Goal: Find specific page/section: Find specific page/section

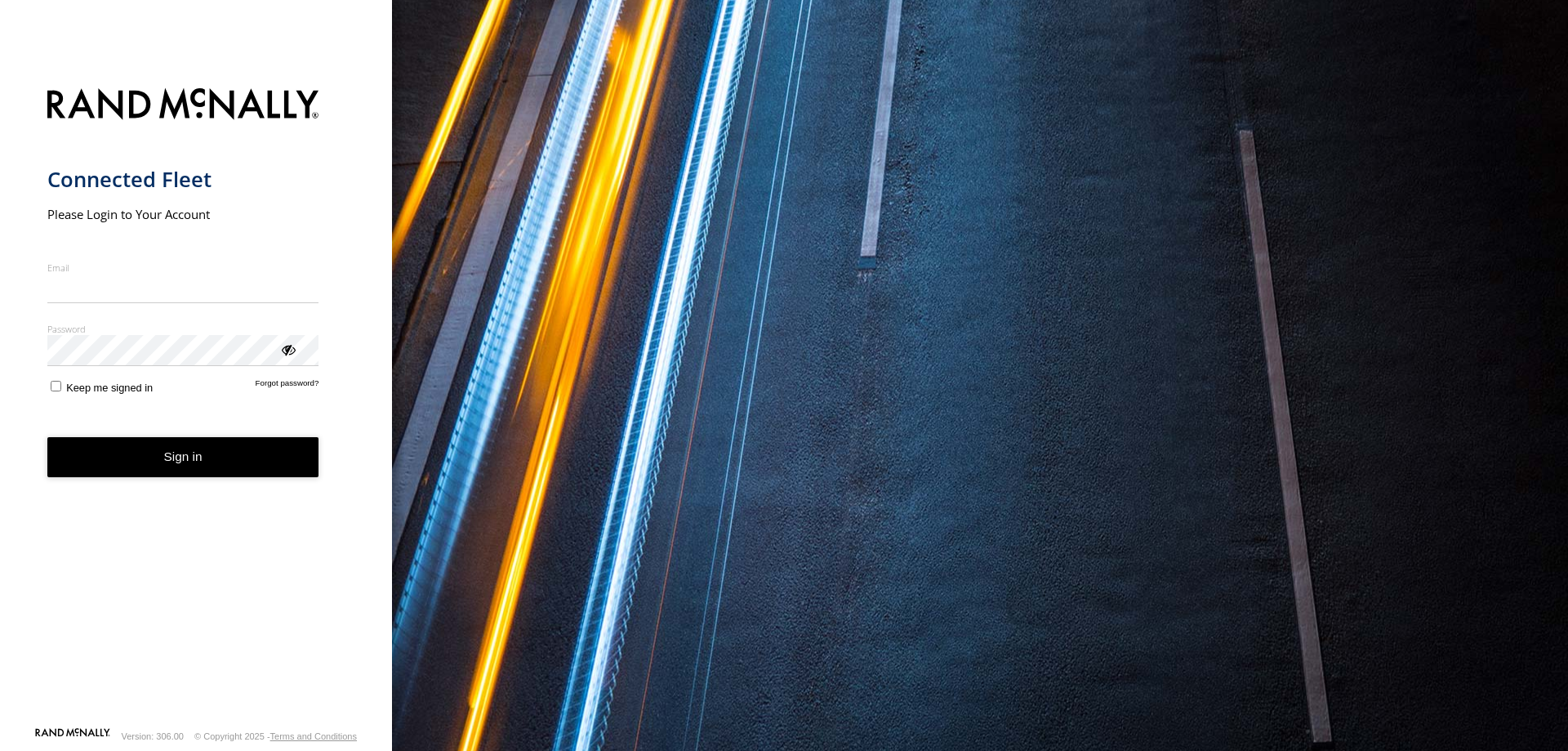
click at [228, 299] on input "Email" at bounding box center [183, 288] width 272 height 29
type input "**********"
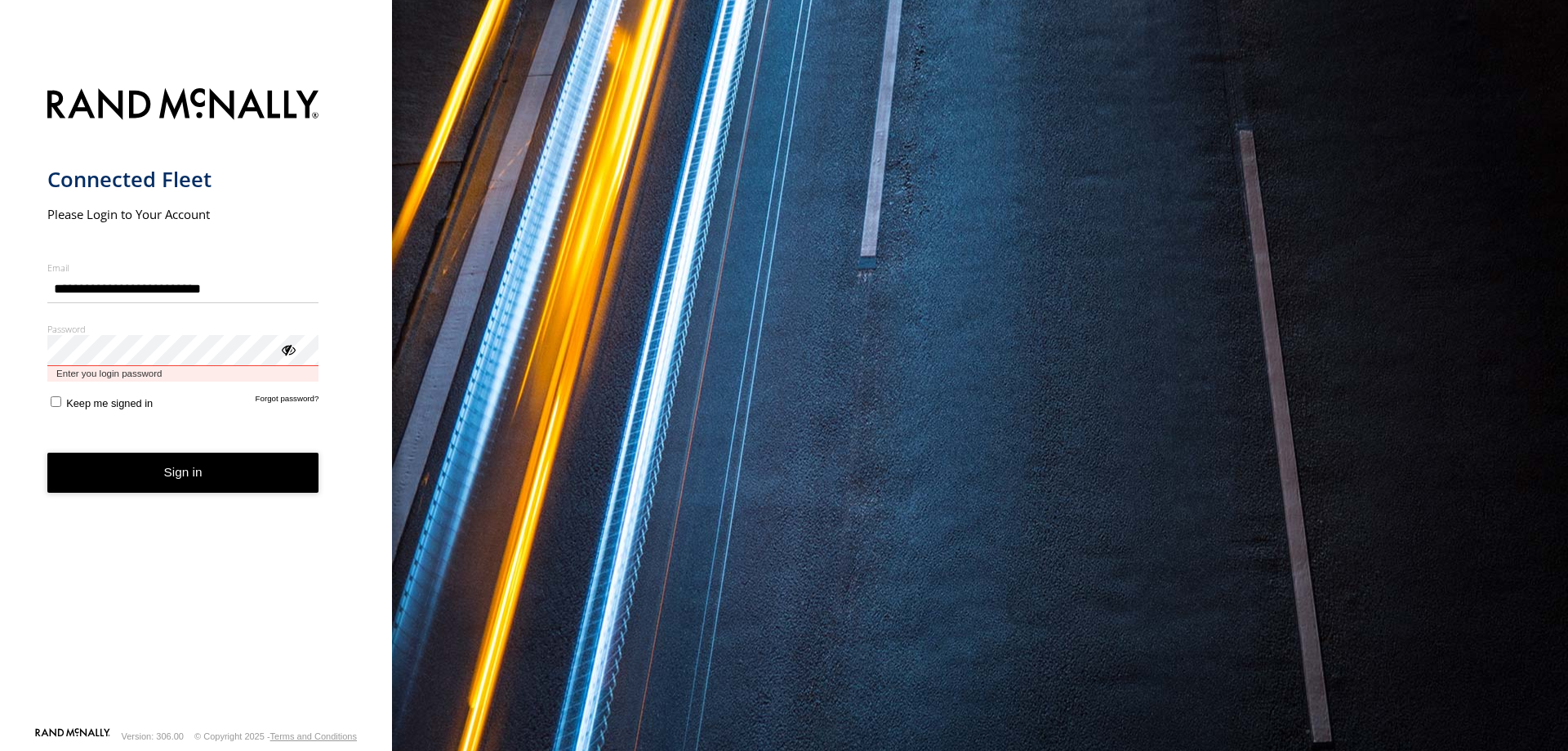
click at [47, 453] on button "Sign in" at bounding box center [183, 472] width 272 height 40
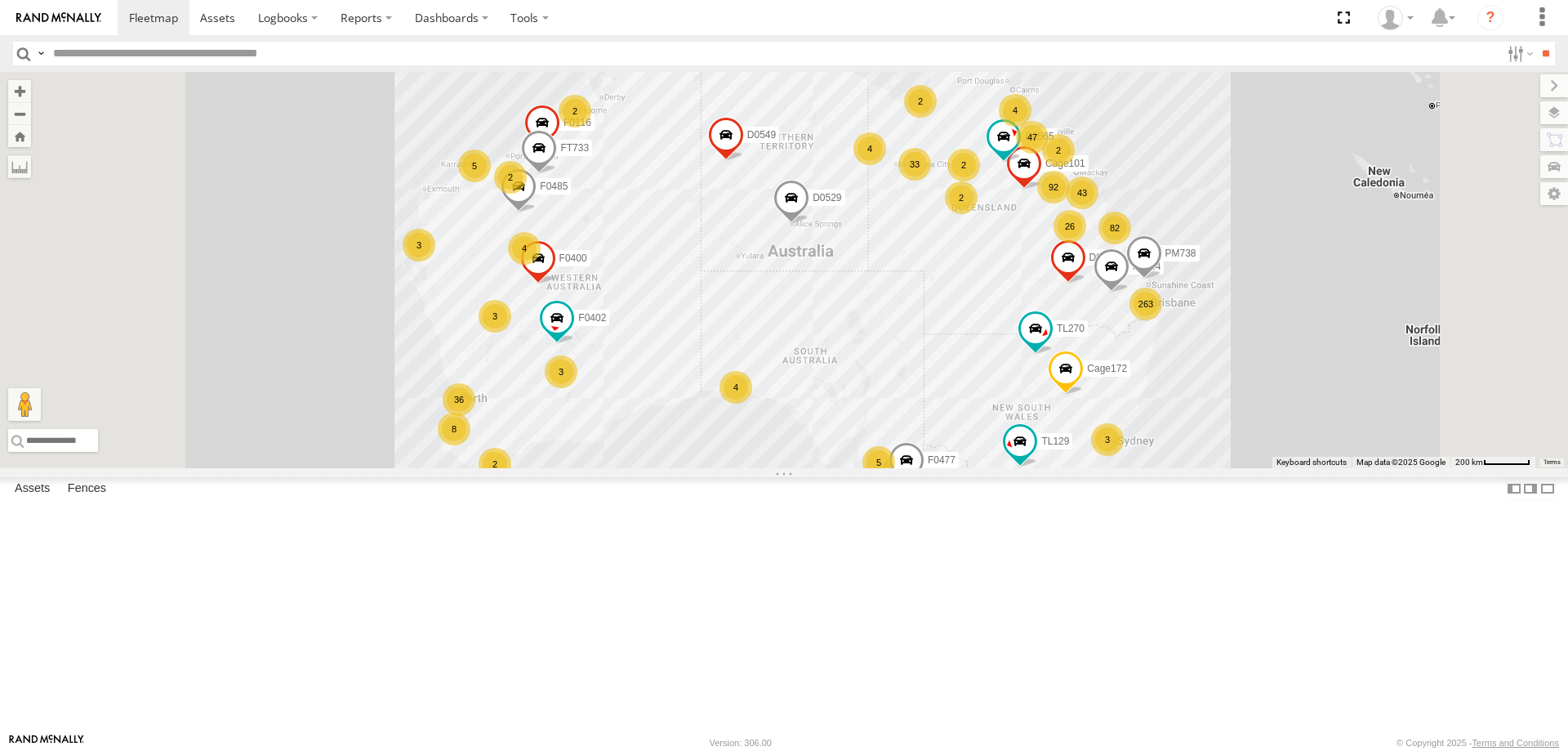
click at [886, 49] on input "text" at bounding box center [773, 54] width 1454 height 24
click at [633, 61] on input "text" at bounding box center [773, 54] width 1454 height 24
click at [604, 63] on input "text" at bounding box center [773, 54] width 1454 height 24
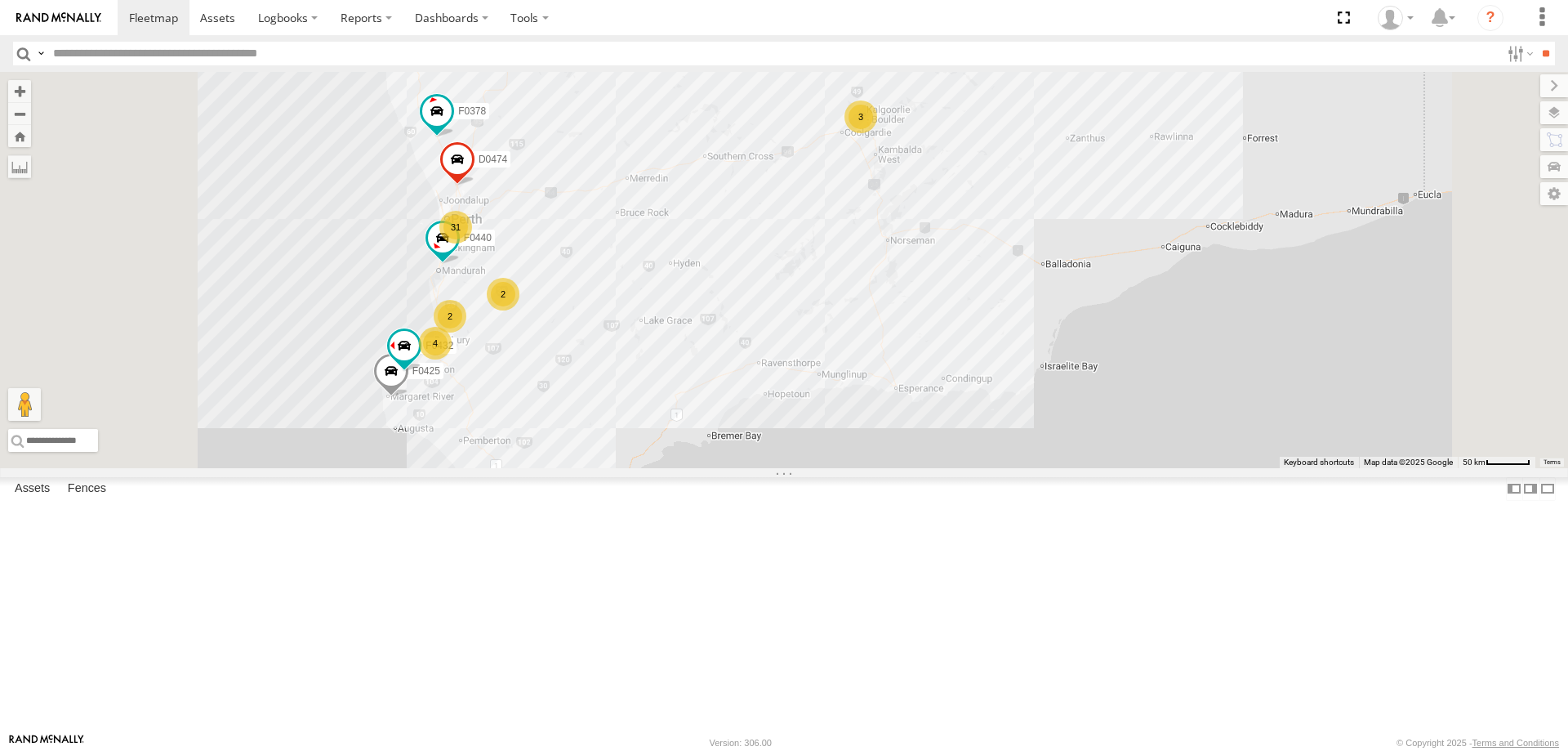
click at [685, 67] on header "Search Query Asset ID Asset Label Registration Manufacturer Model VIN Job ID" at bounding box center [784, 53] width 1568 height 37
click at [691, 61] on input "text" at bounding box center [773, 54] width 1454 height 24
type input "*"
type input "**"
click at [1536, 42] on input "**" at bounding box center [1546, 54] width 19 height 24
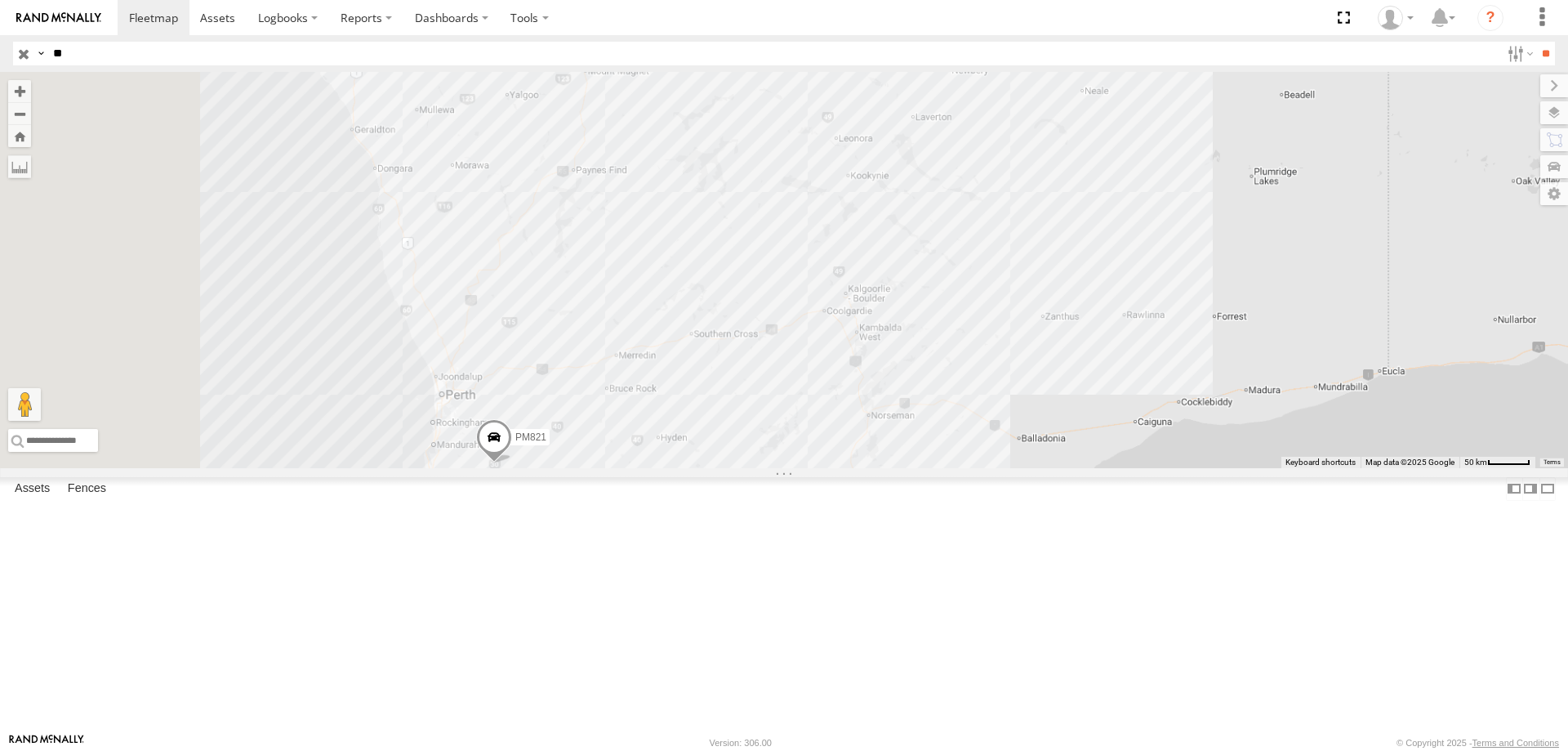
drag, startPoint x: 805, startPoint y: 359, endPoint x: 801, endPoint y: 395, distance: 36.2
click at [823, 333] on div "PM850 PM734 PM754 PM656 PM821" at bounding box center [784, 270] width 1568 height 396
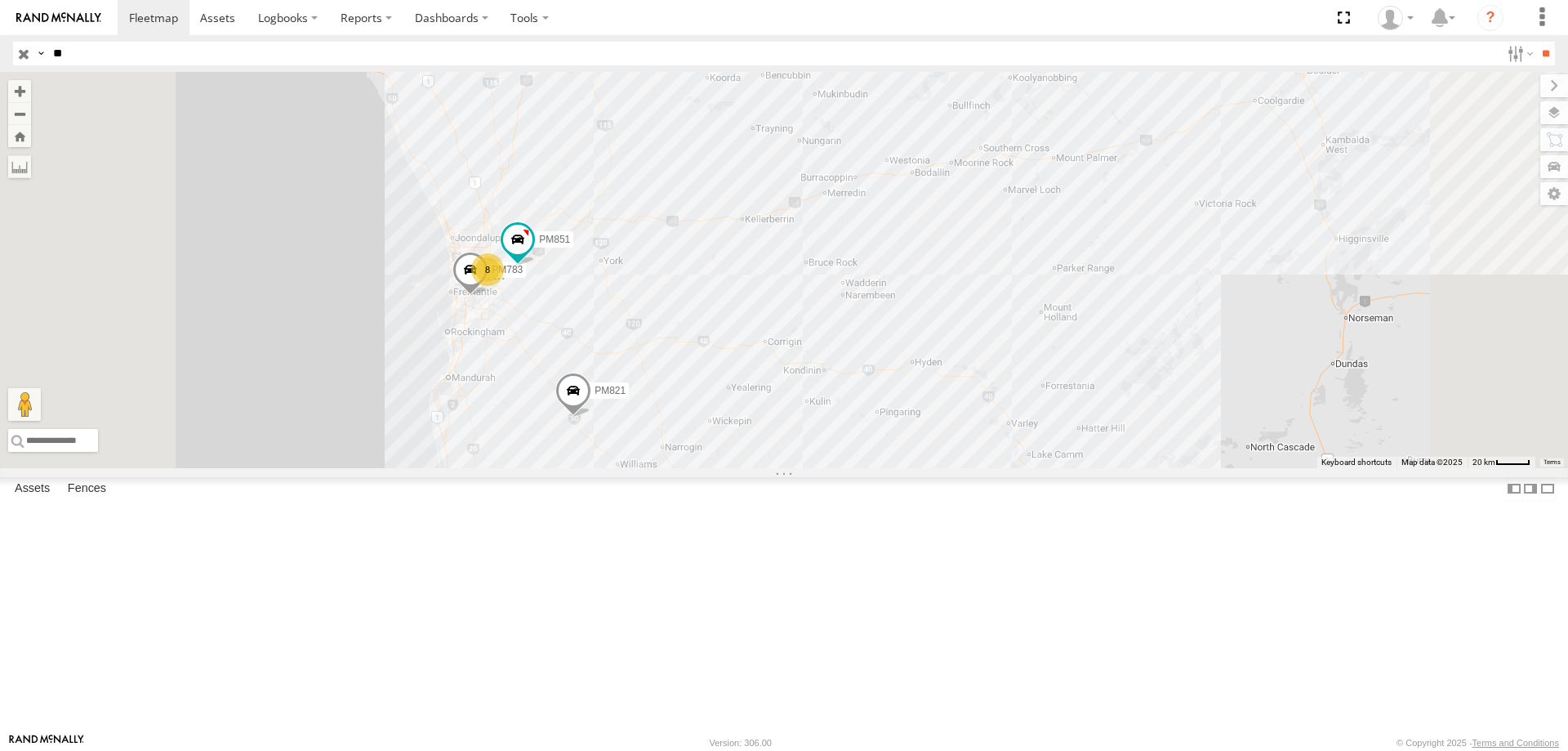
click at [504, 286] on div "8" at bounding box center [488, 269] width 33 height 33
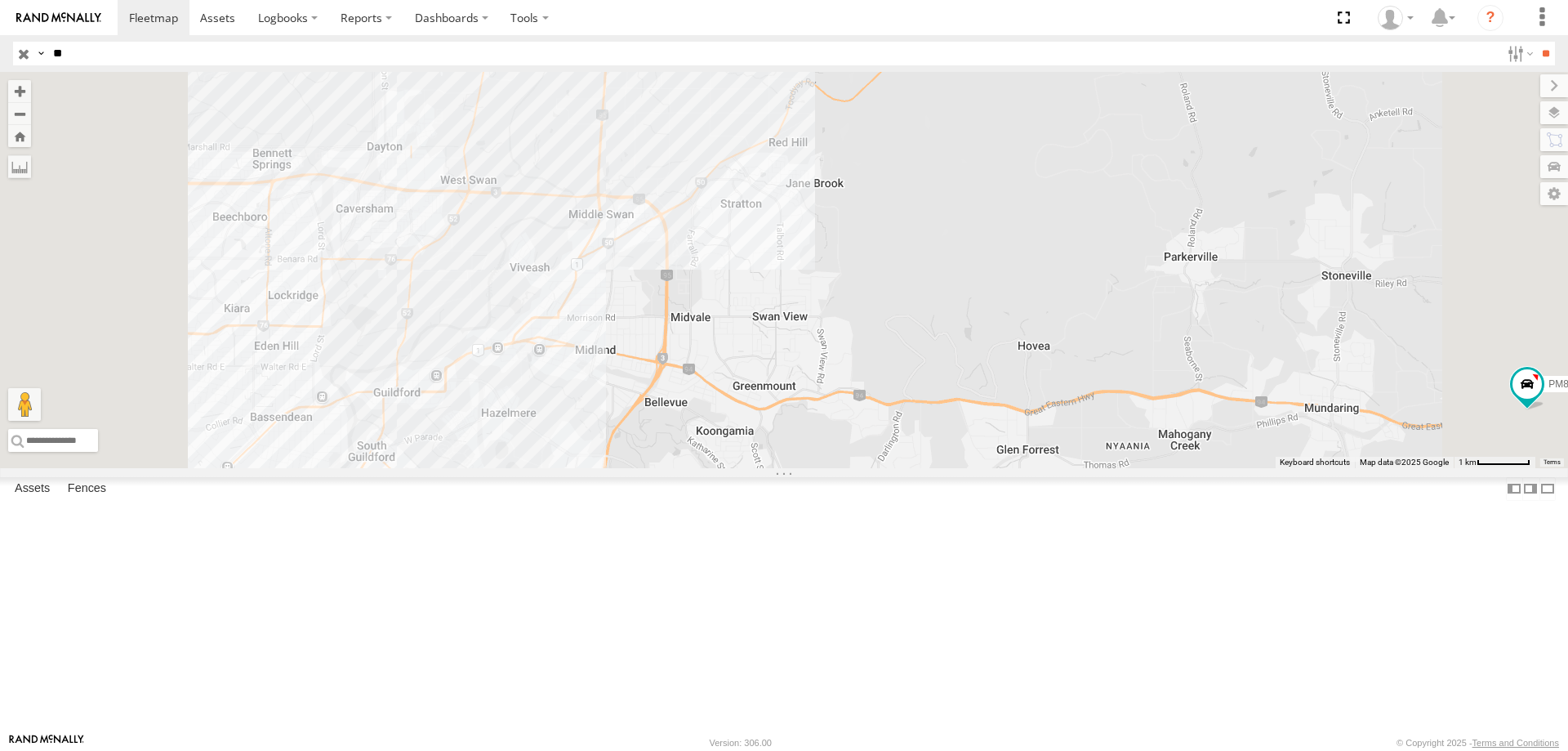
click at [566, 528] on div "7" at bounding box center [549, 512] width 33 height 33
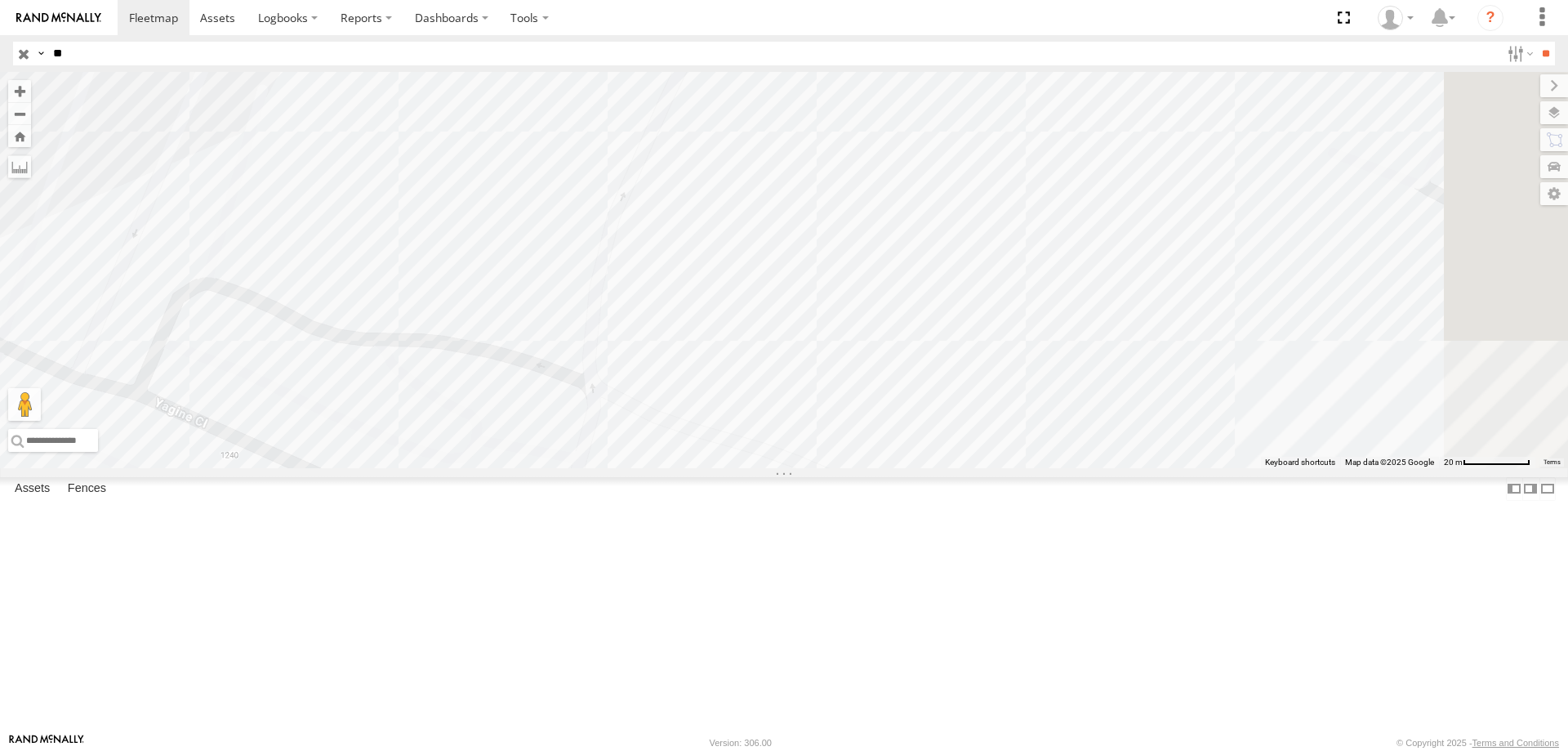
drag, startPoint x: 1230, startPoint y: 234, endPoint x: 1120, endPoint y: 662, distance: 441.9
click at [1120, 468] on div "PM850 PM734 PM754 PM656 PM821 PM783 PM851 PM898 PM728 PM812 PM706" at bounding box center [784, 270] width 1568 height 396
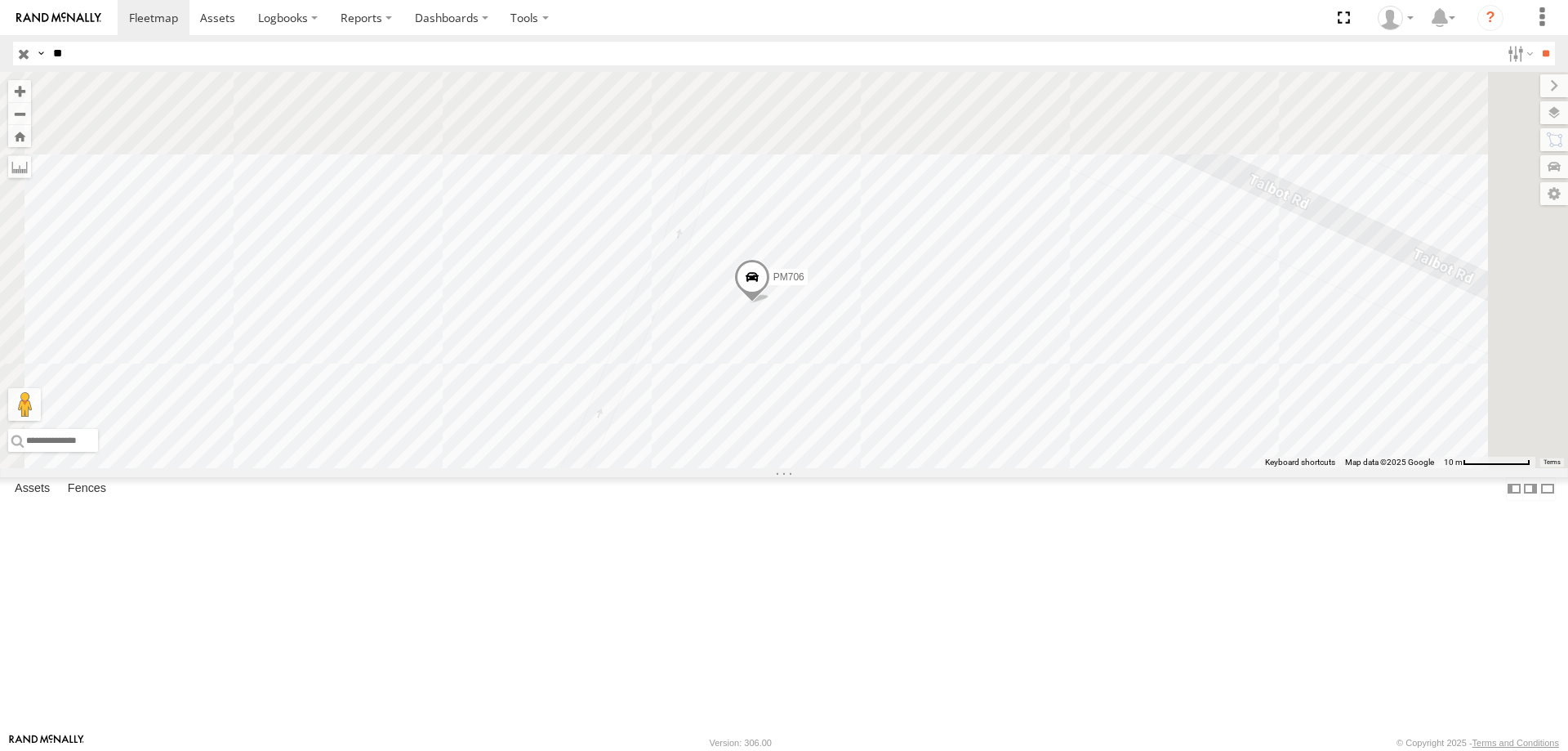
drag, startPoint x: 1036, startPoint y: 527, endPoint x: 1050, endPoint y: 580, distance: 54.8
click at [1050, 468] on div "PM850 PM734 PM754 PM656 PM821 PM783 PM851 PM898 PM728 PM812 PM706 PM755 PM805" at bounding box center [784, 270] width 1568 height 396
click at [770, 303] on span at bounding box center [752, 280] width 36 height 44
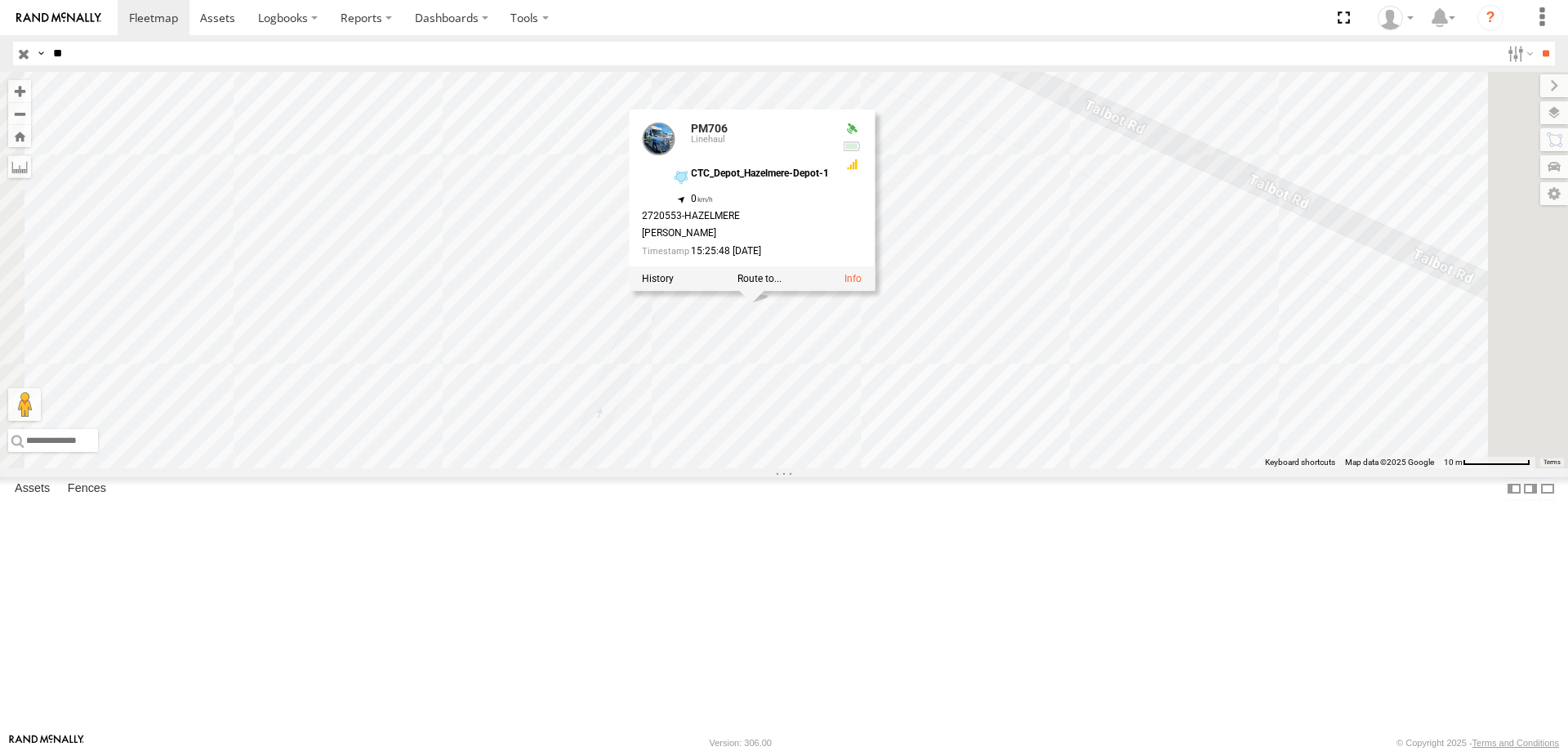
click at [875, 291] on div at bounding box center [751, 279] width 246 height 25
click at [673, 285] on label at bounding box center [657, 278] width 32 height 11
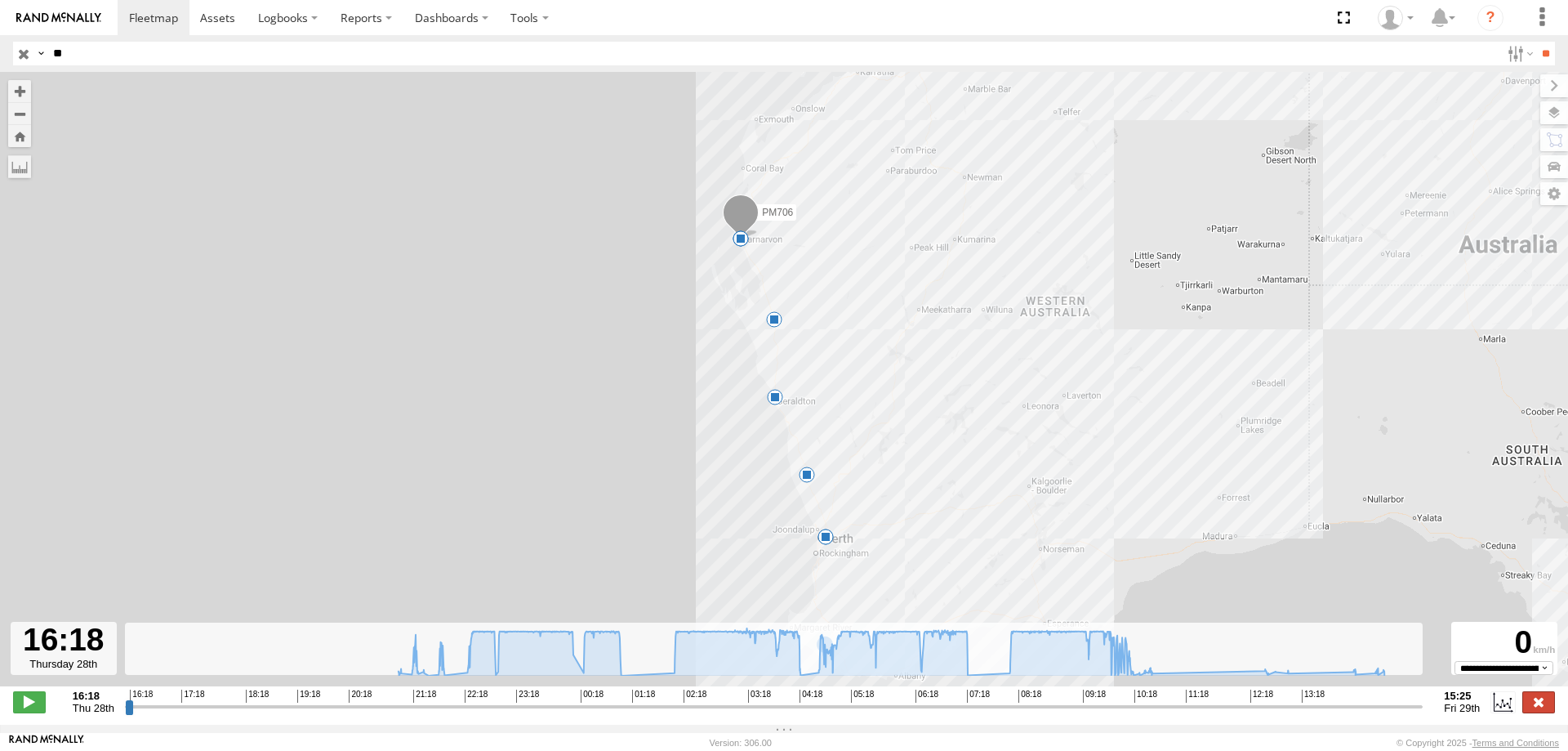
click at [1533, 706] on label at bounding box center [1539, 701] width 33 height 21
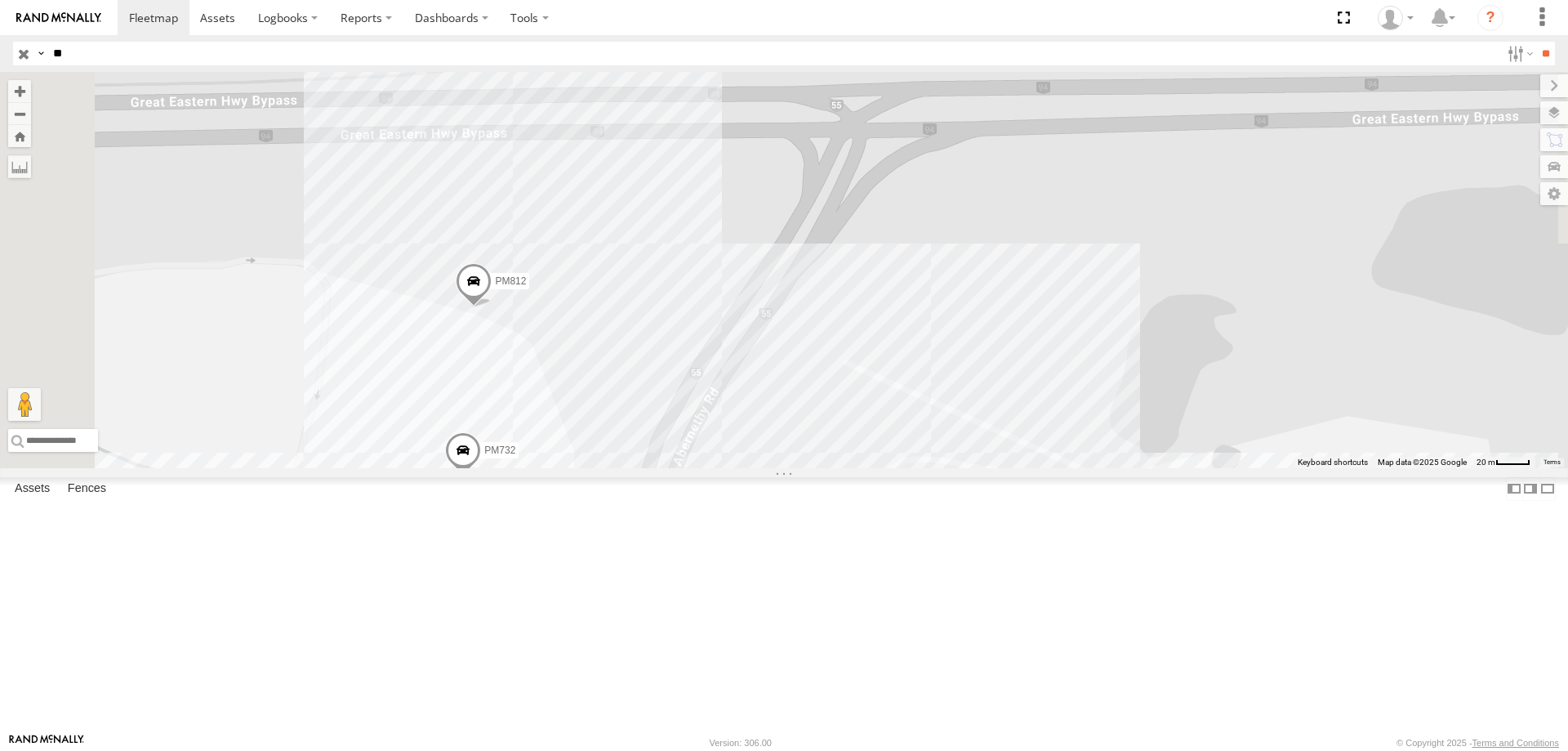
drag, startPoint x: 898, startPoint y: 351, endPoint x: 1080, endPoint y: 708, distance: 400.7
click at [1098, 468] on div "PM706 PM805 PM755 PM812 PM728 PM732 PM784" at bounding box center [784, 270] width 1568 height 396
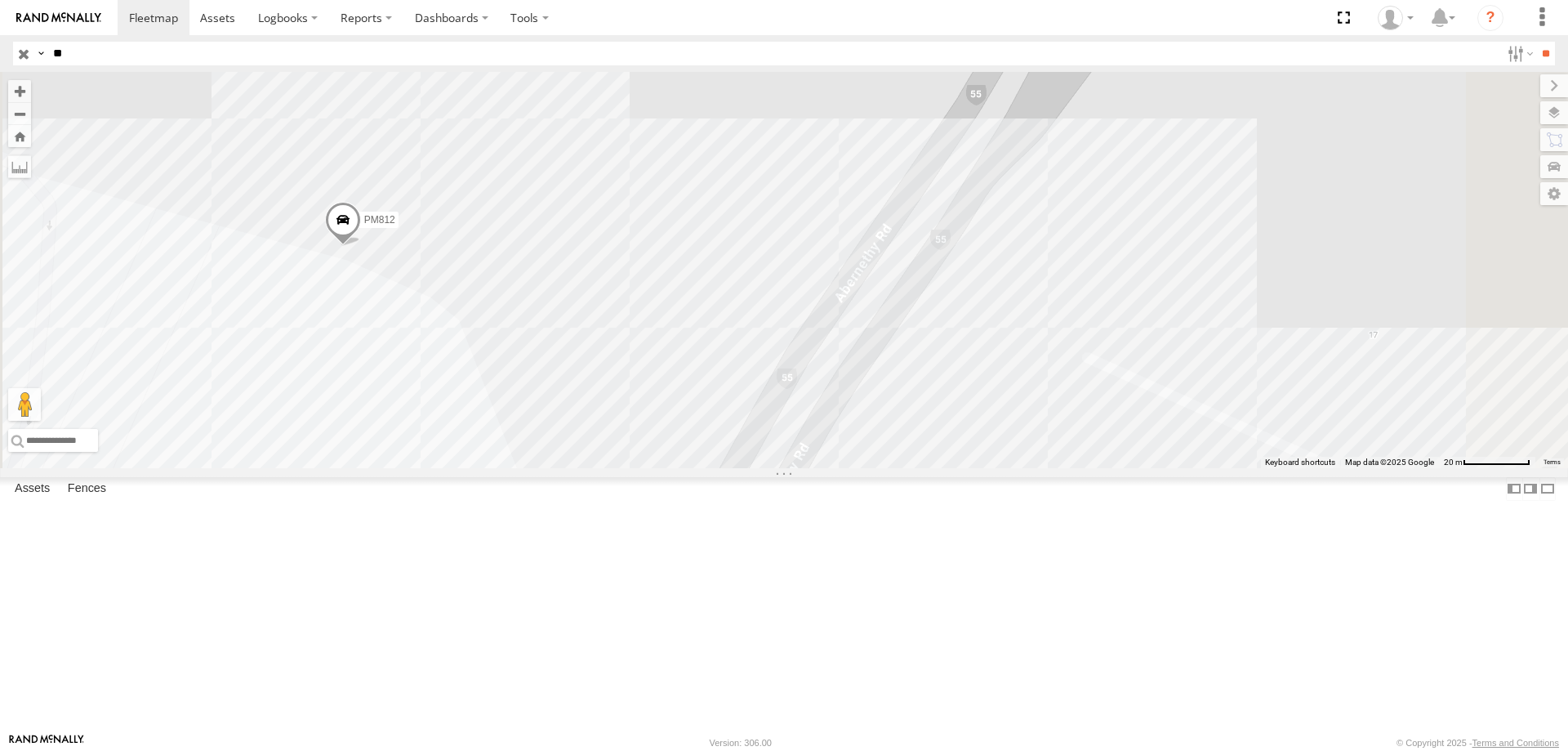
click at [361, 246] on span at bounding box center [343, 223] width 36 height 44
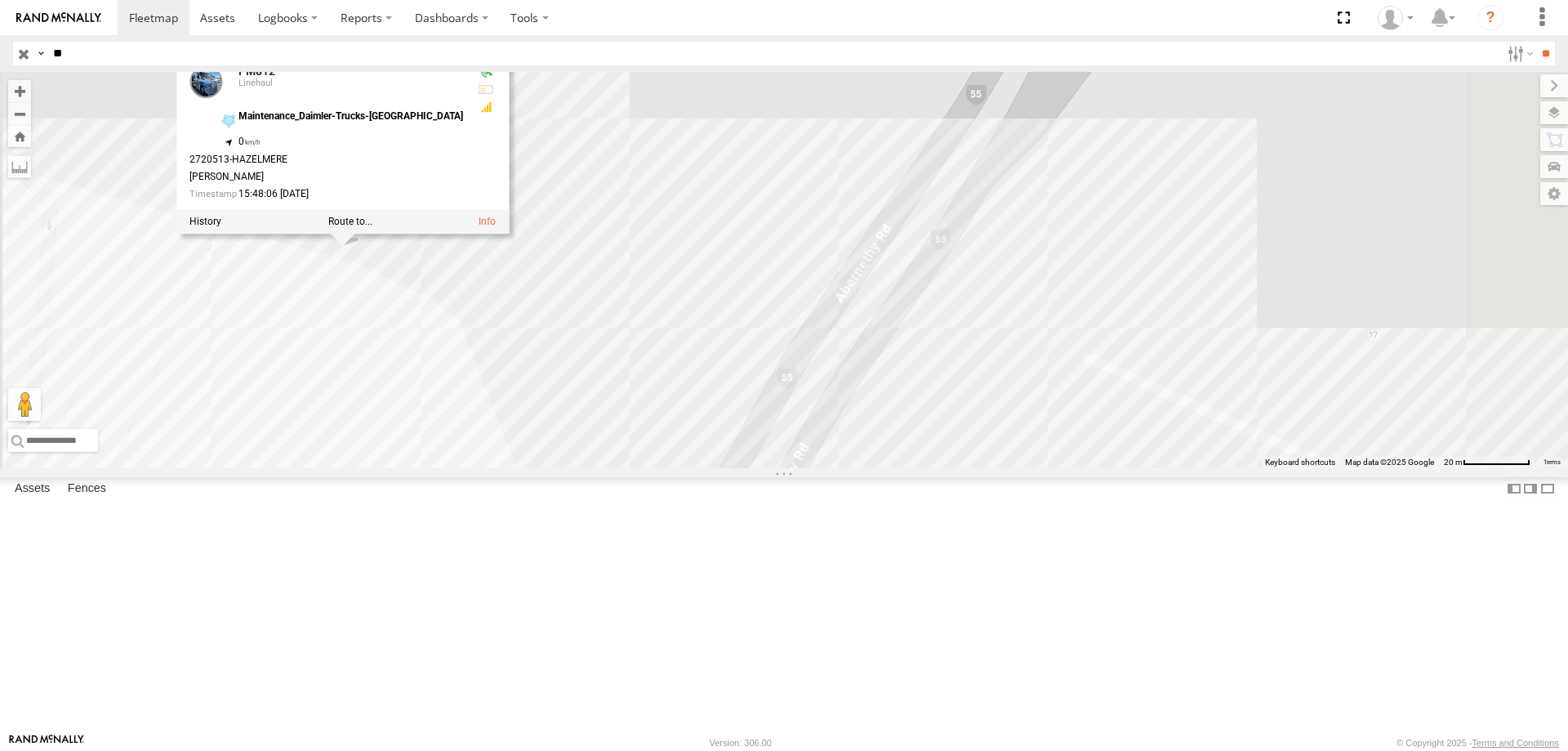
click at [459, 234] on div at bounding box center [343, 221] width 332 height 25
click at [221, 227] on label at bounding box center [205, 221] width 32 height 11
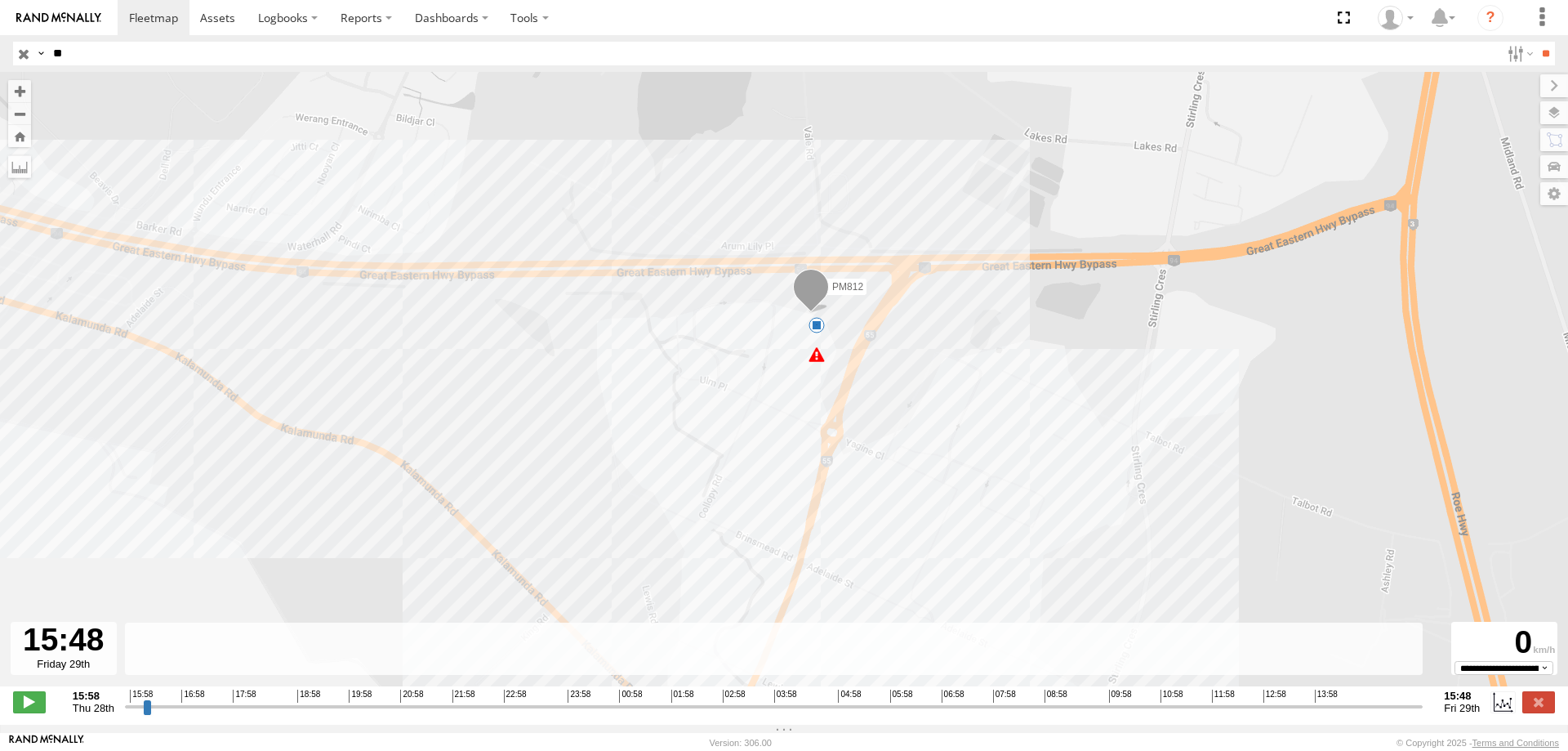
drag, startPoint x: 277, startPoint y: 727, endPoint x: 1529, endPoint y: 735, distance: 1252.0
type input "**********"
click at [1423, 714] on input "range" at bounding box center [774, 706] width 1298 height 15
click at [1540, 721] on div "**********" at bounding box center [784, 704] width 1568 height 34
click at [1541, 712] on label at bounding box center [1539, 701] width 33 height 21
